Goal: Transaction & Acquisition: Purchase product/service

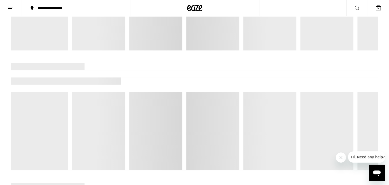
scroll to position [131, 0]
